Goal: Transaction & Acquisition: Purchase product/service

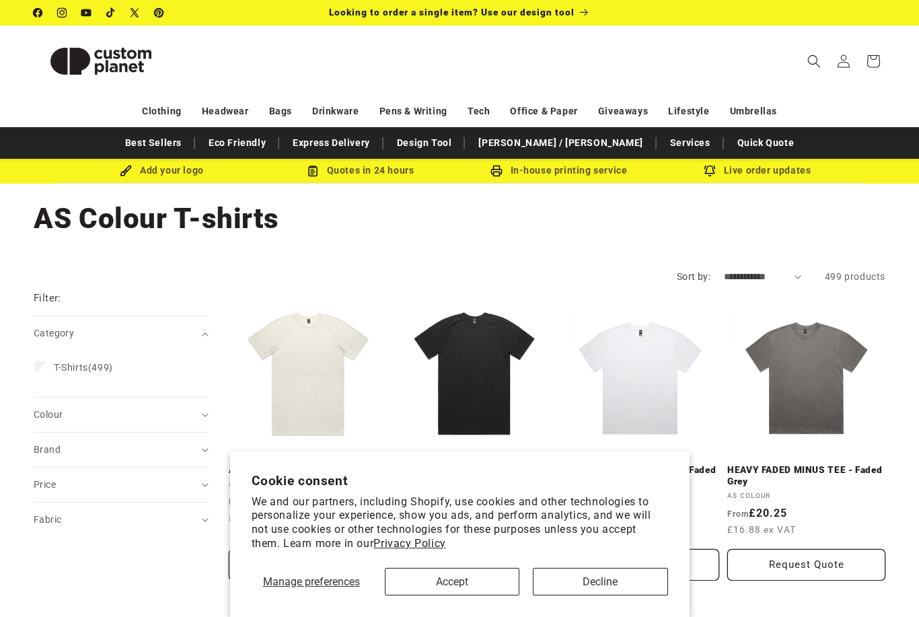
click at [640, 576] on button "Decline" at bounding box center [600, 582] width 135 height 28
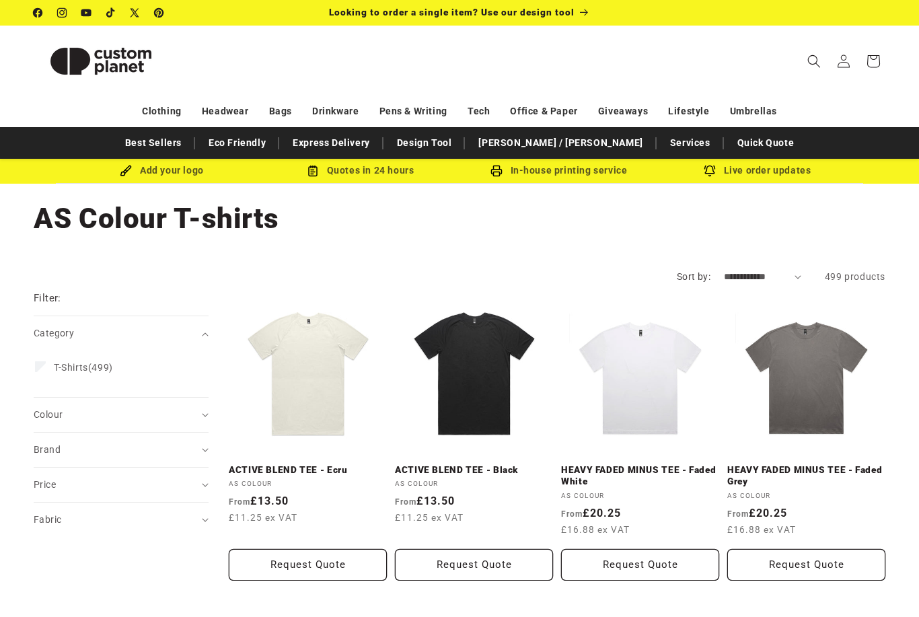
click at [636, 464] on link "HEAVY FADED MINUS TEE - Faded White" at bounding box center [640, 476] width 158 height 24
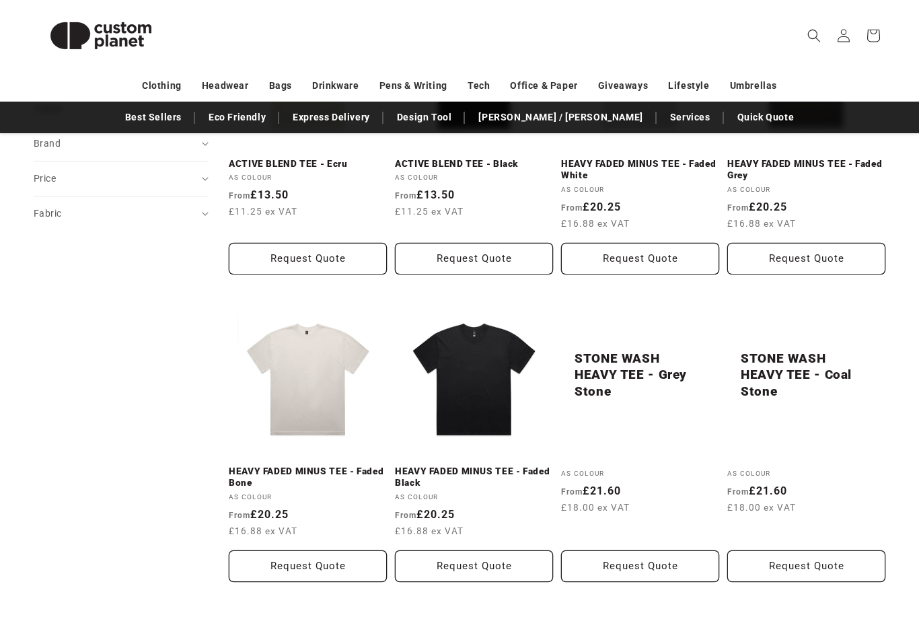
scroll to position [306, 0]
click at [457, 465] on link "HEAVY FADED MINUS TEE - Faded Black" at bounding box center [474, 477] width 158 height 24
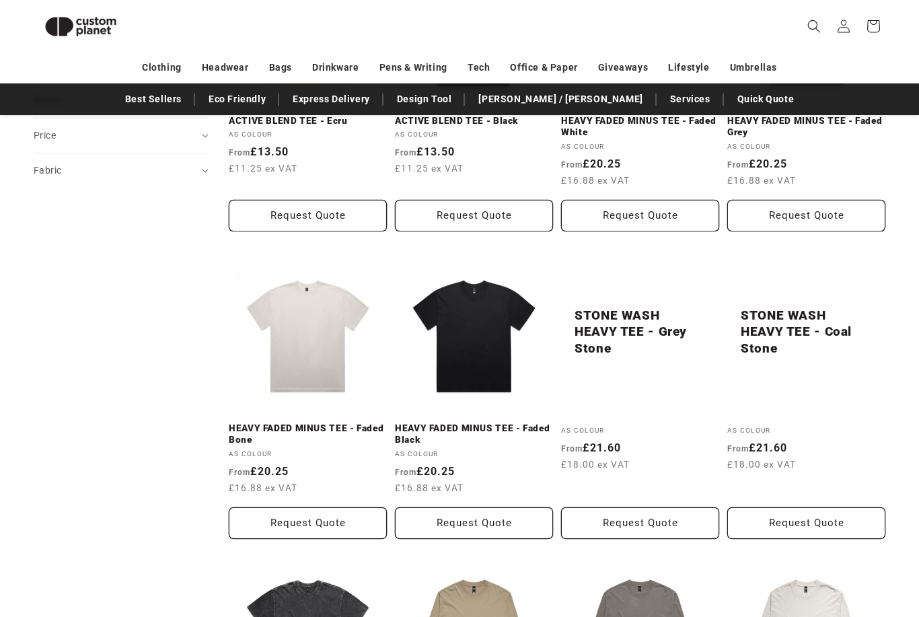
scroll to position [322, 0]
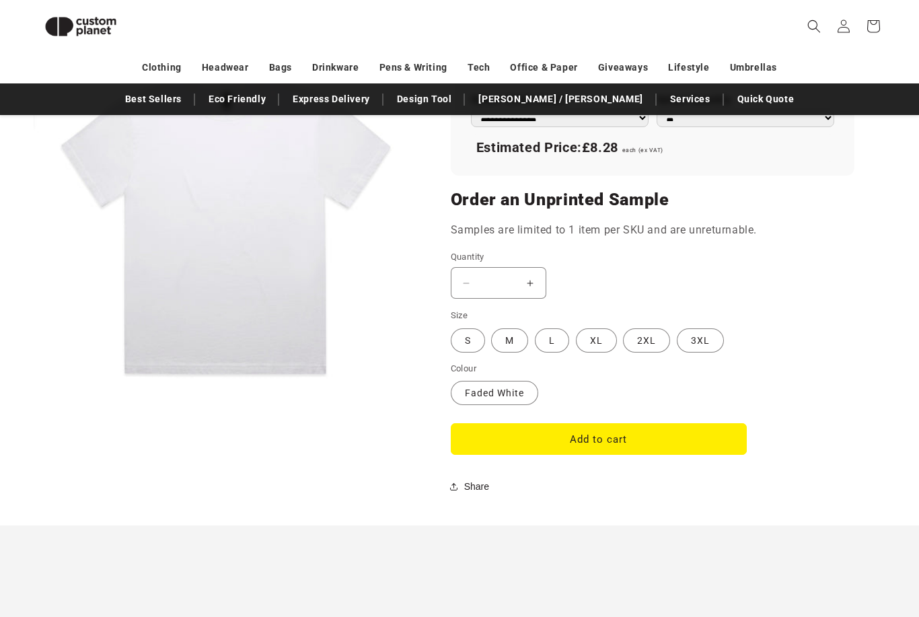
scroll to position [996, 0]
click at [513, 397] on label "Faded White Variant sold out or unavailable" at bounding box center [494, 393] width 87 height 24
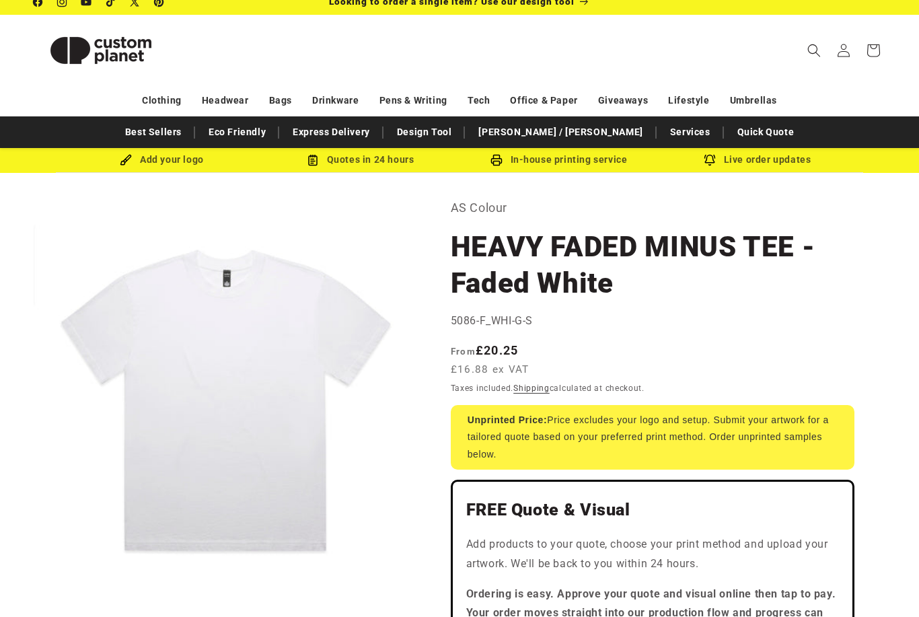
scroll to position [0, 0]
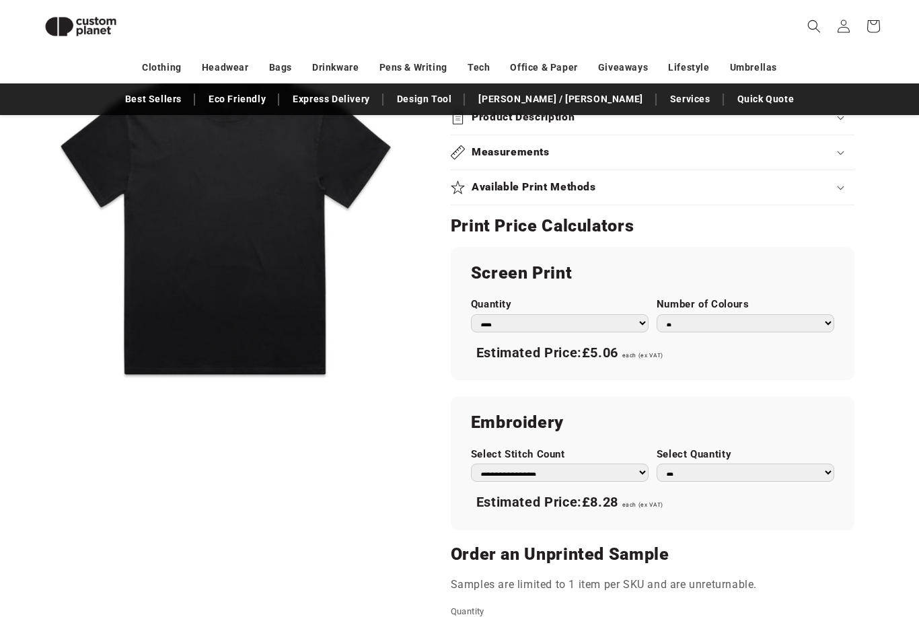
scroll to position [642, 0]
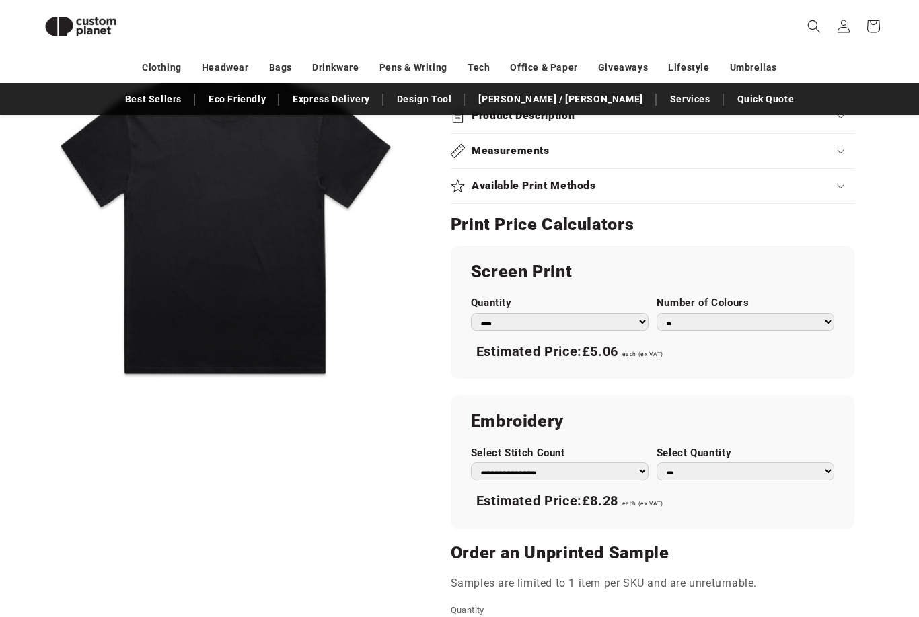
click at [640, 317] on select "*** *** *** **** **** **** ***** *****" at bounding box center [560, 322] width 178 height 18
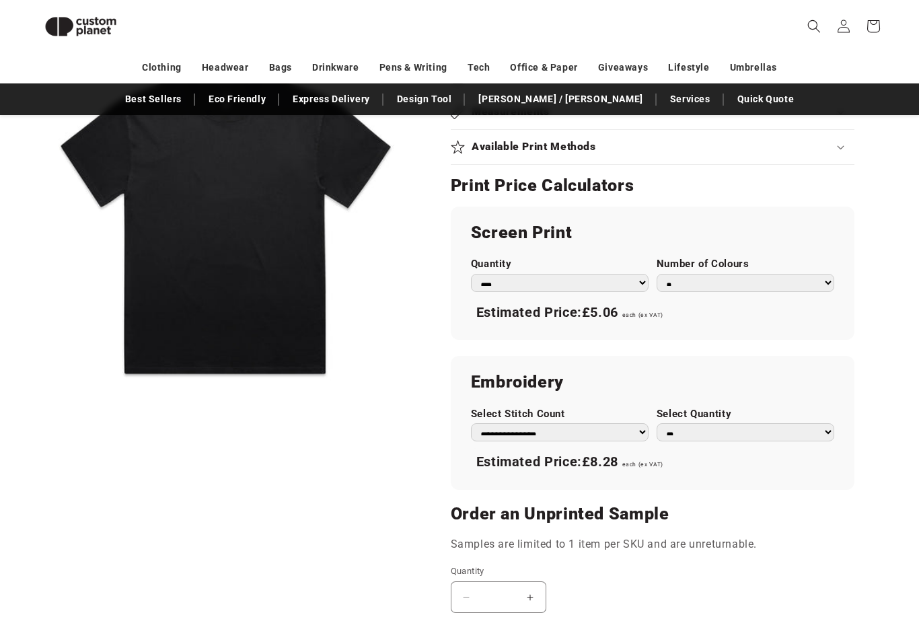
scroll to position [669, 0]
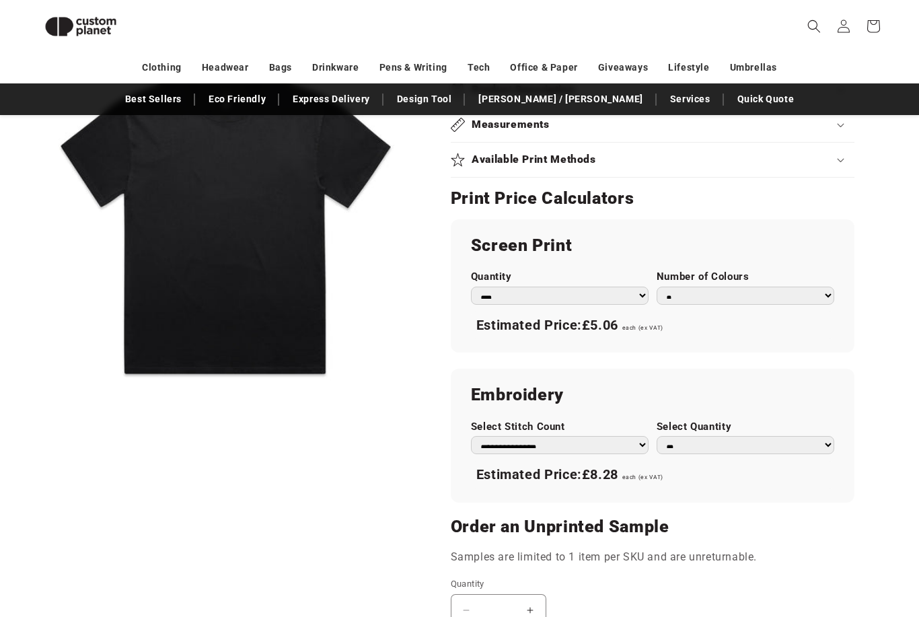
click at [617, 440] on select "**********" at bounding box center [560, 445] width 178 height 18
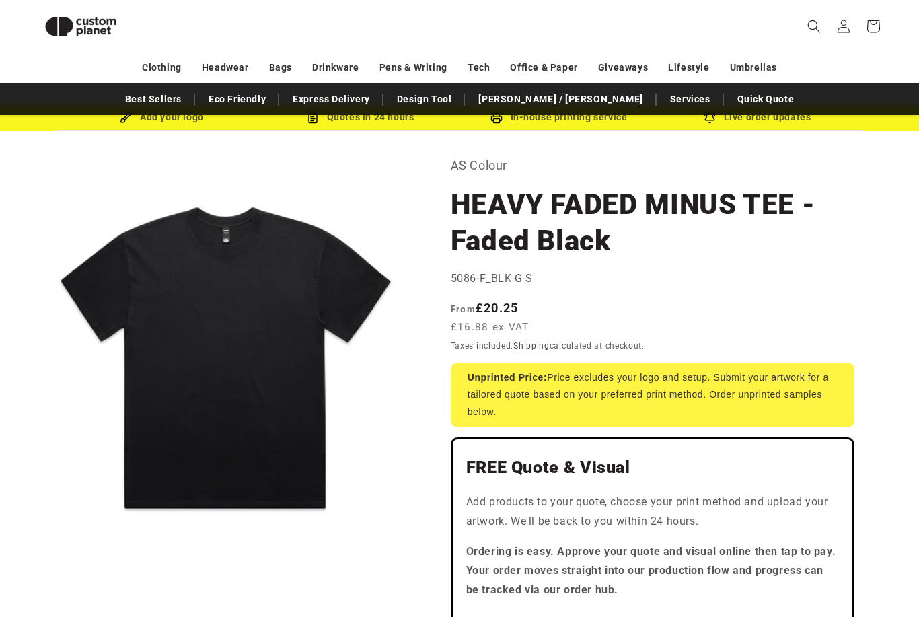
scroll to position [0, 0]
